Goal: Task Accomplishment & Management: Manage account settings

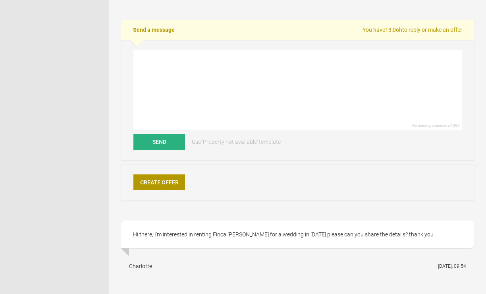
scroll to position [223, 0]
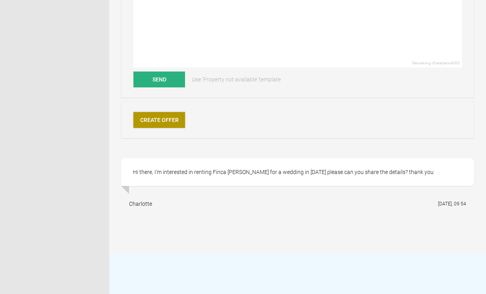
click at [160, 117] on link "Create Offer" at bounding box center [159, 120] width 52 height 16
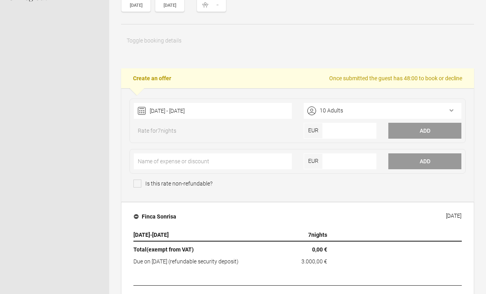
scroll to position [105, 0]
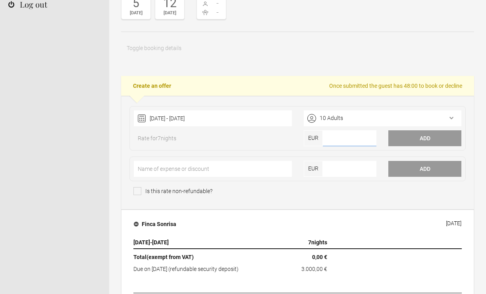
click at [336, 139] on input"] "number" at bounding box center [350, 138] width 54 height 16
type input"] "4725"
click at [415, 135] on button "Add" at bounding box center [424, 138] width 73 height 16
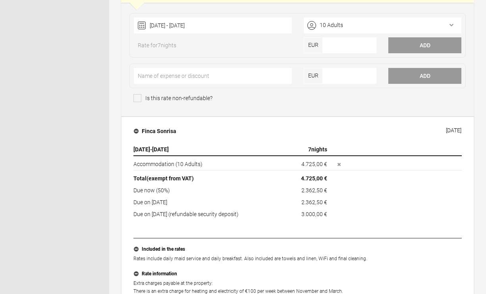
scroll to position [345, 0]
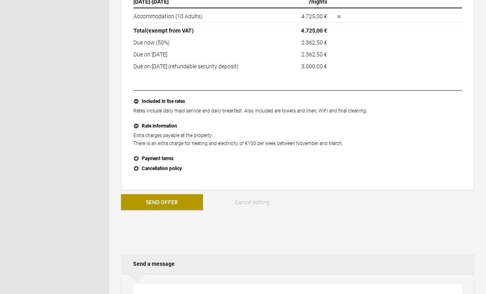
click at [186, 197] on button "Send Offer" at bounding box center [162, 202] width 82 height 16
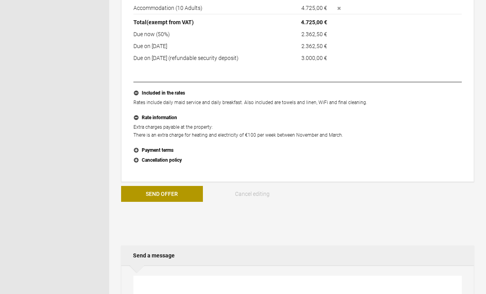
scroll to position [373, 0]
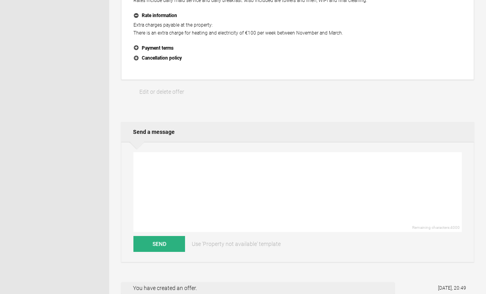
scroll to position [400, 0]
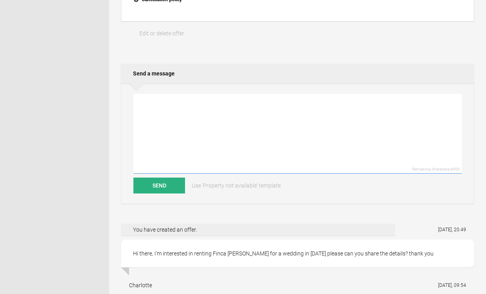
click at [217, 134] on textarea at bounding box center [297, 134] width 328 height 80
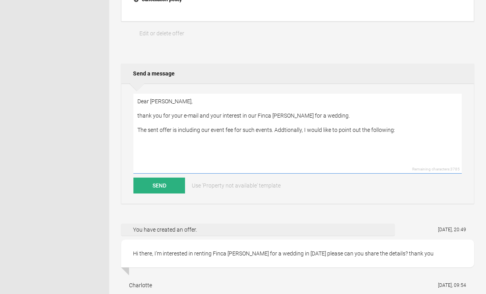
click at [283, 129] on textarea "Dear Charlotte, thank you for your e-mail and your interest in our Finca Sonris…" at bounding box center [297, 134] width 328 height 80
click at [231, 148] on textarea "Dear Charlotte, thank you for your e-mail and your interest in our Finca Sonris…" at bounding box center [297, 134] width 328 height 80
paste textarea "- Space for approximately 200 guests - Ceremony must take place outdoors (pool,…"
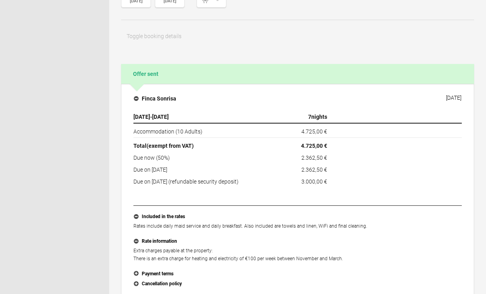
scroll to position [116, 0]
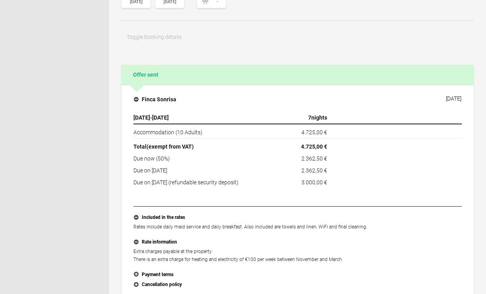
type textarea "Dear Charlotte, thank you for your e-mail and your interest in our Finca Sonris…"
click at [150, 75] on h2 "Offer sent" at bounding box center [297, 75] width 353 height 20
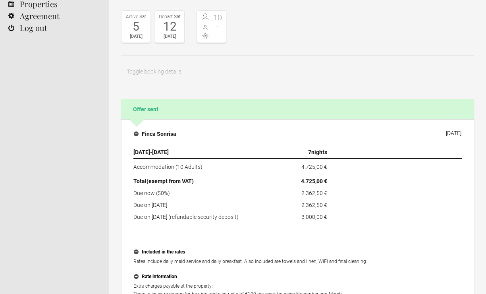
scroll to position [107, 0]
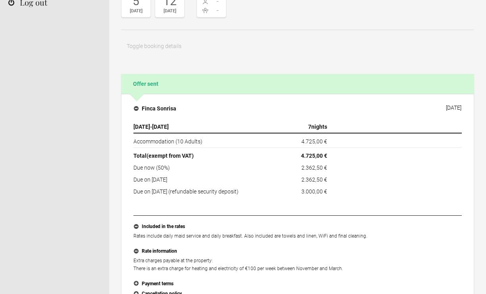
click at [145, 85] on h2 "Offer sent" at bounding box center [297, 84] width 353 height 20
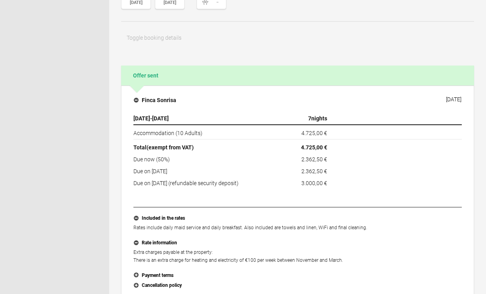
scroll to position [116, 0]
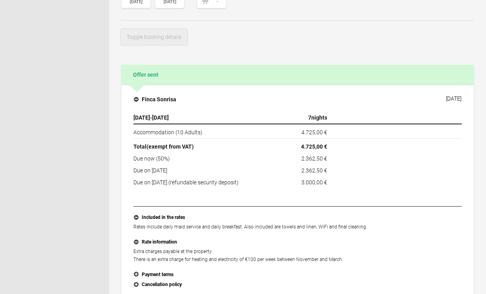
click at [158, 37] on button "Toggle booking details" at bounding box center [154, 37] width 66 height 16
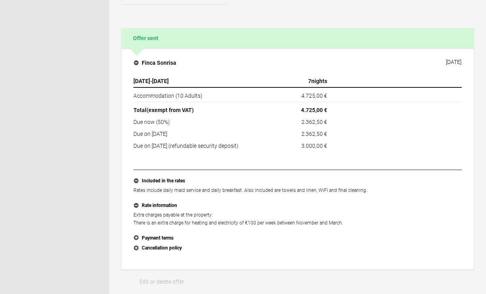
scroll to position [321, 0]
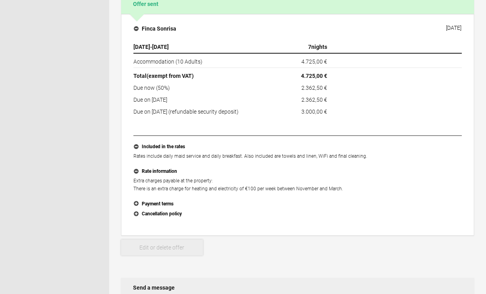
click at [173, 247] on link "Edit or delete offer" at bounding box center [162, 247] width 82 height 16
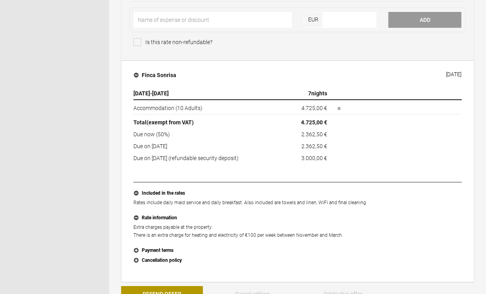
scroll to position [258, 0]
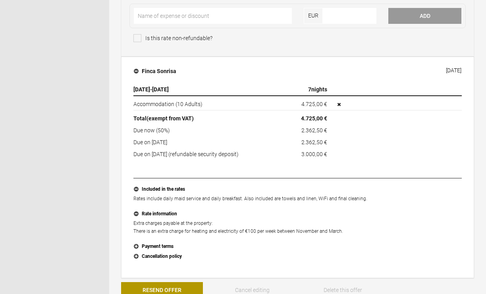
click at [339, 103] on icon "button" at bounding box center [338, 104] width 3 height 3
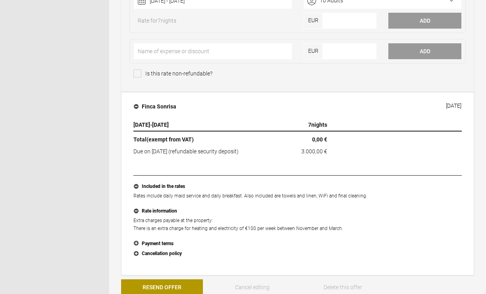
scroll to position [176, 0]
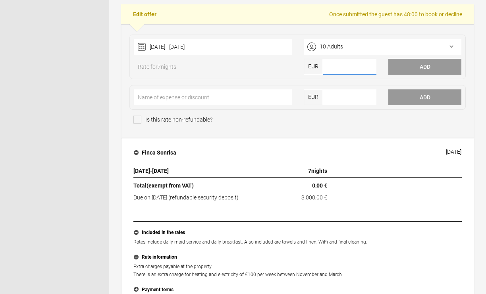
click at [340, 67] on input"] "number" at bounding box center [350, 67] width 54 height 16
type input"] "17992"
click at [425, 62] on button "Add" at bounding box center [424, 67] width 73 height 16
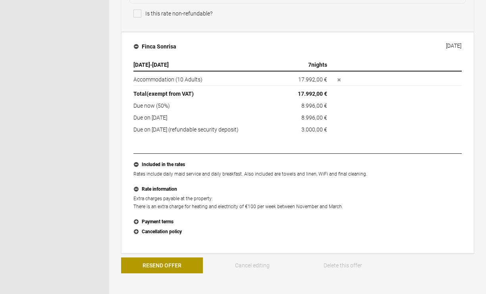
scroll to position [333, 0]
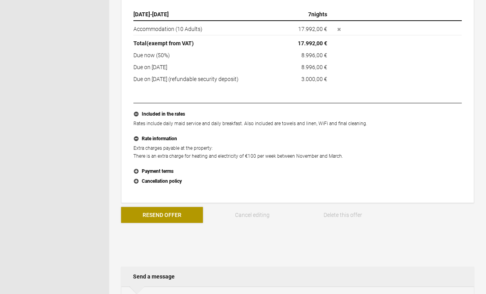
click at [172, 213] on button "Resend Offer" at bounding box center [162, 215] width 82 height 16
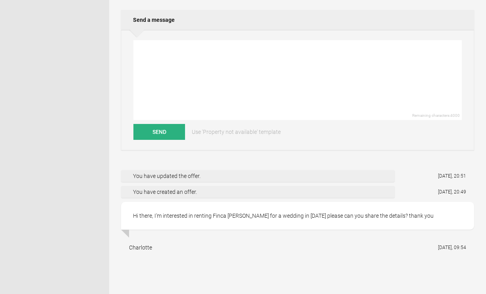
scroll to position [383, 0]
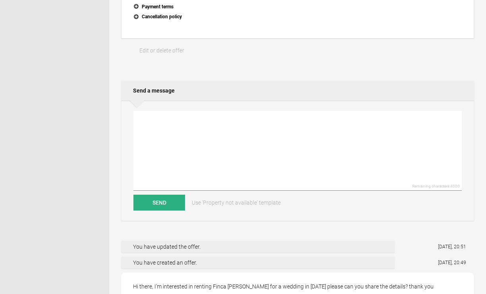
click at [242, 142] on textarea at bounding box center [297, 151] width 328 height 80
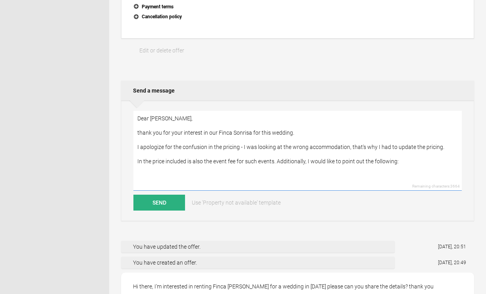
paste textarea "- Space for approximately 200 guests - Ceremony must take place outdoors (pool,…"
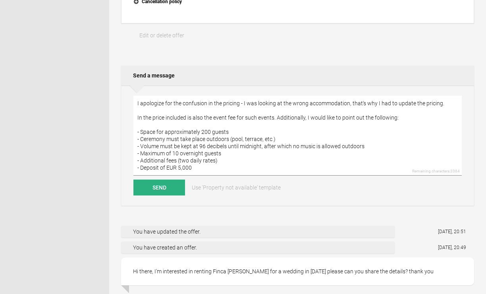
scroll to position [399, 0]
drag, startPoint x: 223, startPoint y: 159, endPoint x: 117, endPoint y: 156, distance: 106.4
drag, startPoint x: 204, startPoint y: 166, endPoint x: 94, endPoint y: 164, distance: 109.9
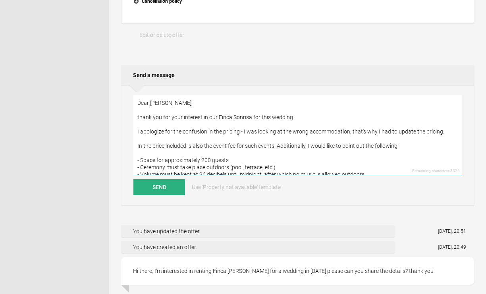
scroll to position [0, 0]
click at [430, 131] on textarea "Dear [PERSON_NAME], thank you for your interest in our Finca Sonrisa for this w…" at bounding box center [297, 135] width 328 height 80
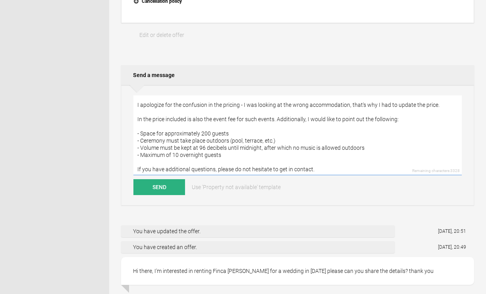
scroll to position [34, 0]
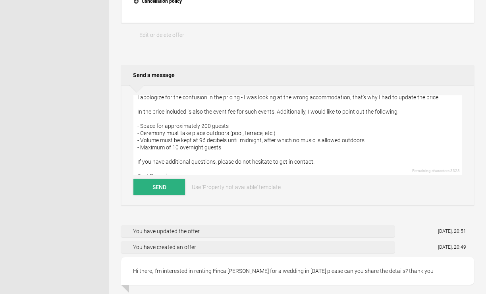
type textarea "Dear [PERSON_NAME], thank you for your interest in our Finca Sonrisa for this w…"
click at [165, 183] on button "Send" at bounding box center [159, 187] width 52 height 16
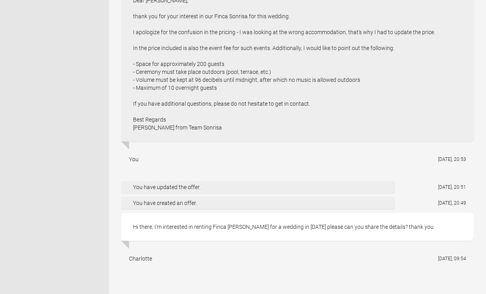
scroll to position [683, 0]
